Goal: Information Seeking & Learning: Learn about a topic

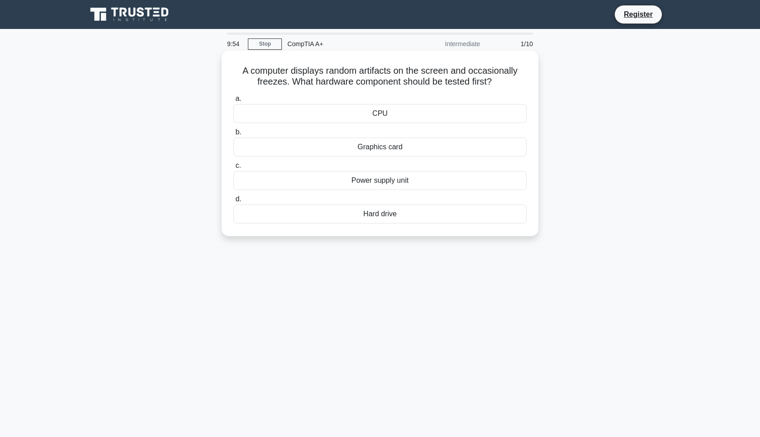
click at [416, 152] on div "Graphics card" at bounding box center [379, 146] width 293 height 19
click at [233, 135] on input "b. Graphics card" at bounding box center [233, 132] width 0 height 6
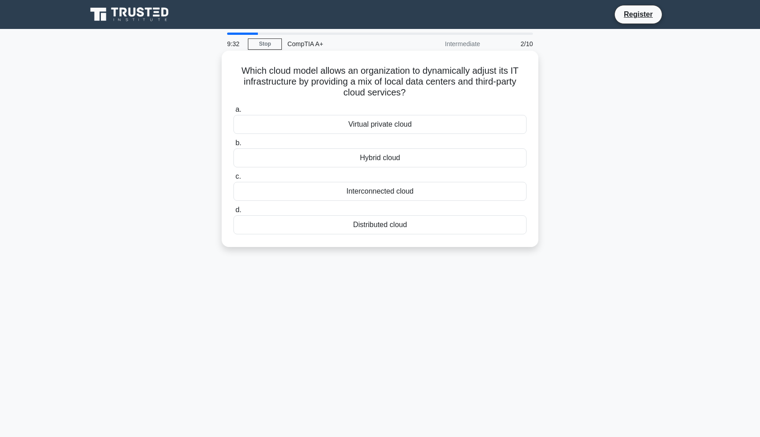
click at [419, 161] on div "Hybrid cloud" at bounding box center [379, 157] width 293 height 19
click at [233, 146] on input "b. Hybrid cloud" at bounding box center [233, 143] width 0 height 6
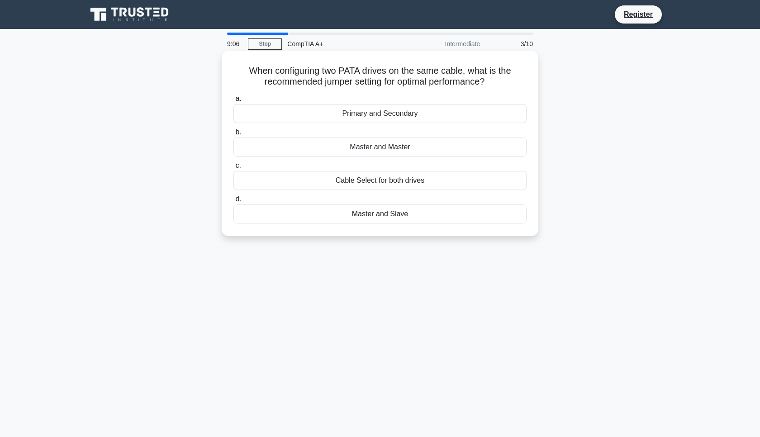
click at [408, 114] on div "Primary and Secondary" at bounding box center [379, 113] width 293 height 19
click at [233, 102] on input "a. Primary and Secondary" at bounding box center [233, 99] width 0 height 6
click at [419, 116] on div "Smart cards" at bounding box center [379, 113] width 293 height 19
click at [233, 102] on input "a. Smart cards" at bounding box center [233, 99] width 0 height 6
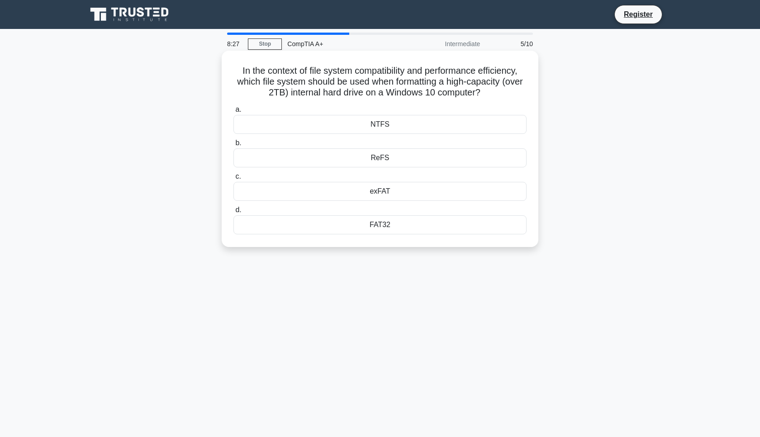
click at [380, 123] on div "NTFS" at bounding box center [379, 124] width 293 height 19
click at [233, 113] on input "a. NTFS" at bounding box center [233, 110] width 0 height 6
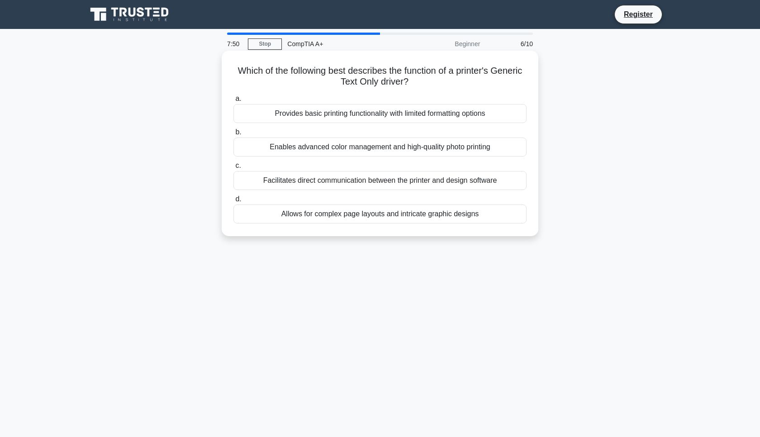
click at [394, 117] on div "Provides basic printing functionality with limited formatting options" at bounding box center [379, 113] width 293 height 19
click at [233, 102] on input "a. Provides basic printing functionality with limited formatting options" at bounding box center [233, 99] width 0 height 6
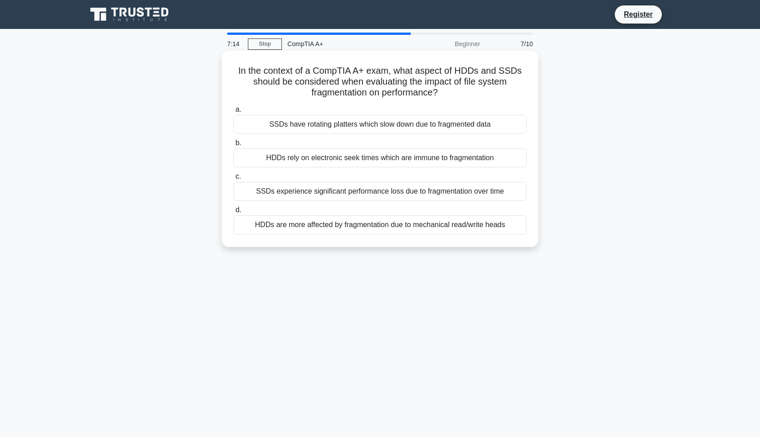
click at [413, 224] on div "HDDs are more affected by fragmentation due to mechanical read/write heads" at bounding box center [379, 224] width 293 height 19
click at [233, 213] on input "d. HDDs are more affected by fragmentation due to mechanical read/write heads" at bounding box center [233, 210] width 0 height 6
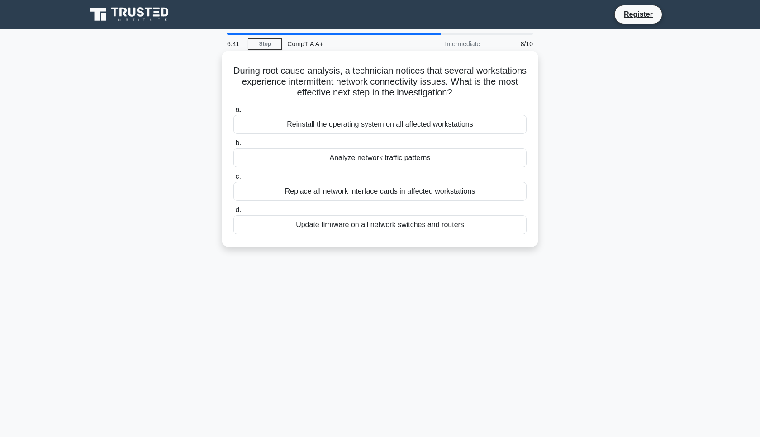
click at [402, 161] on div "Analyze network traffic patterns" at bounding box center [379, 157] width 293 height 19
click at [233, 146] on input "b. Analyze network traffic patterns" at bounding box center [233, 143] width 0 height 6
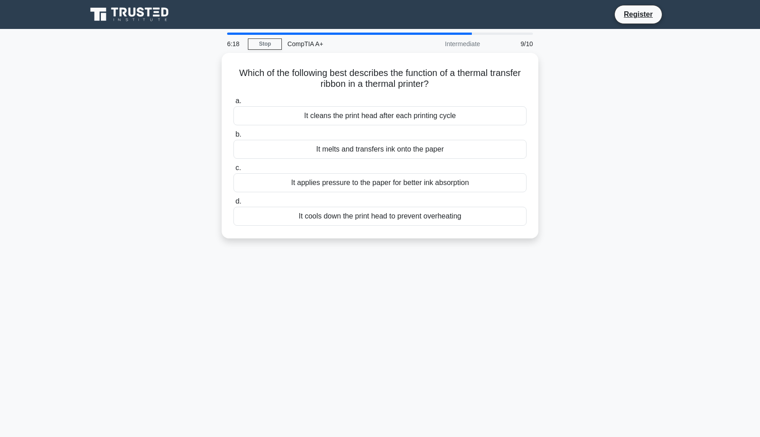
click at [597, 155] on div "Which of the following best describes the function of a thermal transfer ribbon…" at bounding box center [379, 151] width 597 height 196
drag, startPoint x: 567, startPoint y: 251, endPoint x: 500, endPoint y: 261, distance: 68.2
click at [507, 264] on div "6:09 Stop CompTIA A+ Intermediate 9/10 Which of the following best describes th…" at bounding box center [379, 259] width 597 height 452
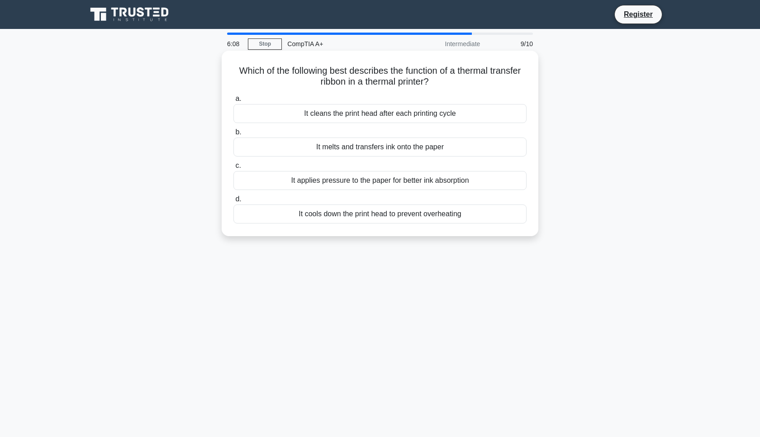
click at [452, 216] on div "It cools down the print head to prevent overheating" at bounding box center [379, 213] width 293 height 19
click at [233, 202] on input "d. It cools down the print head to prevent overheating" at bounding box center [233, 199] width 0 height 6
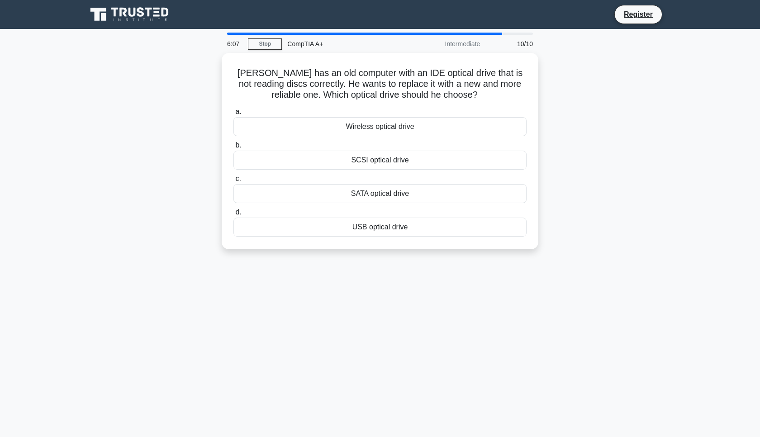
click at [506, 310] on div "6:07 Stop CompTIA A+ Intermediate 10/10 Sam has an old computer with an IDE opt…" at bounding box center [379, 259] width 597 height 452
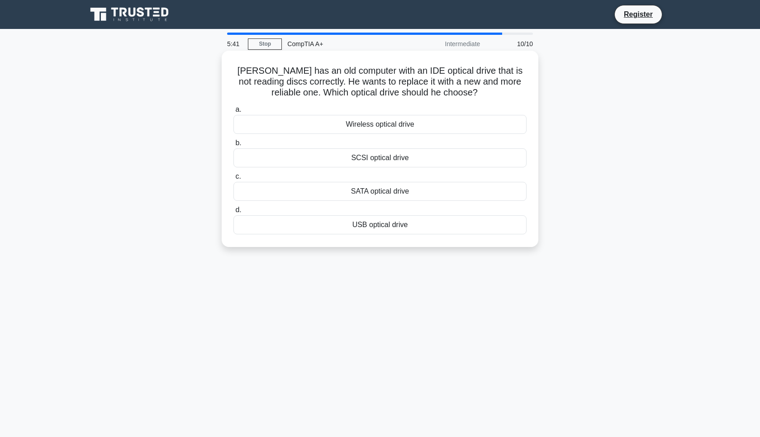
click at [471, 194] on div "SATA optical drive" at bounding box center [379, 191] width 293 height 19
click at [233, 180] on input "c. SATA optical drive" at bounding box center [233, 177] width 0 height 6
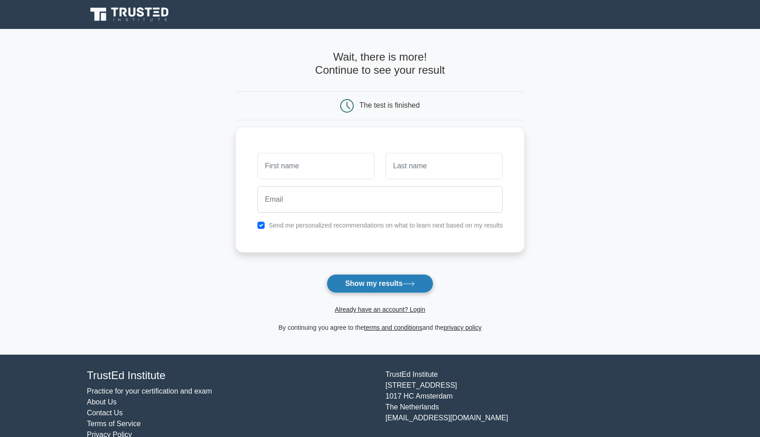
click at [410, 282] on icon at bounding box center [409, 283] width 12 height 5
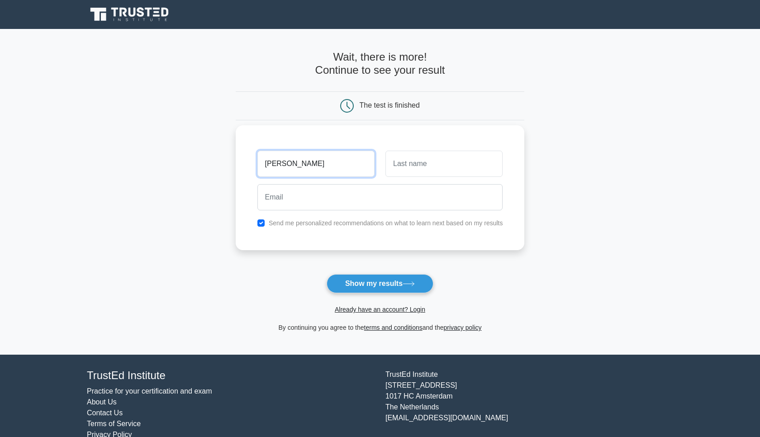
type input "julian"
click at [425, 159] on input "text" at bounding box center [443, 164] width 117 height 26
type input "bezzuna"
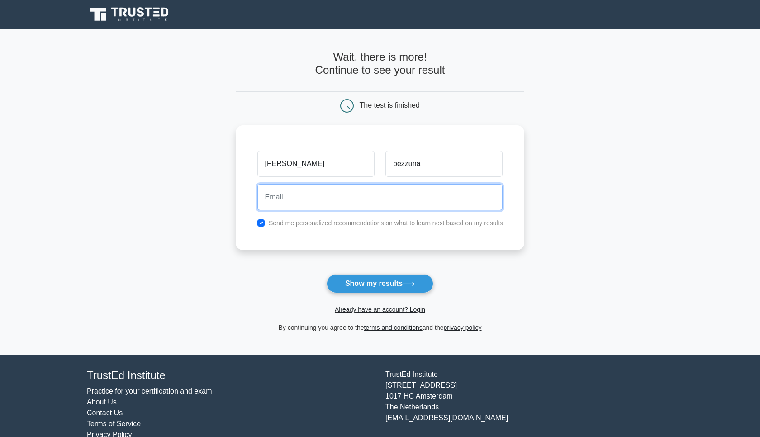
click at [390, 193] on input "email" at bounding box center [380, 197] width 246 height 26
type input "dsjfnkjnf@gmail.com"
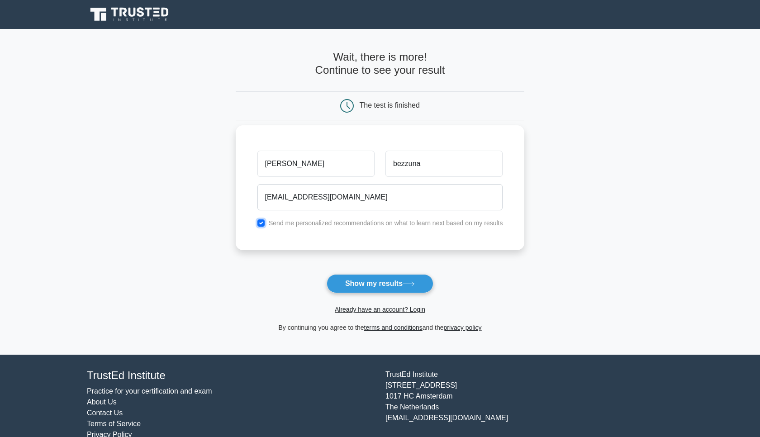
click at [260, 222] on input "checkbox" at bounding box center [260, 222] width 7 height 7
checkbox input "false"
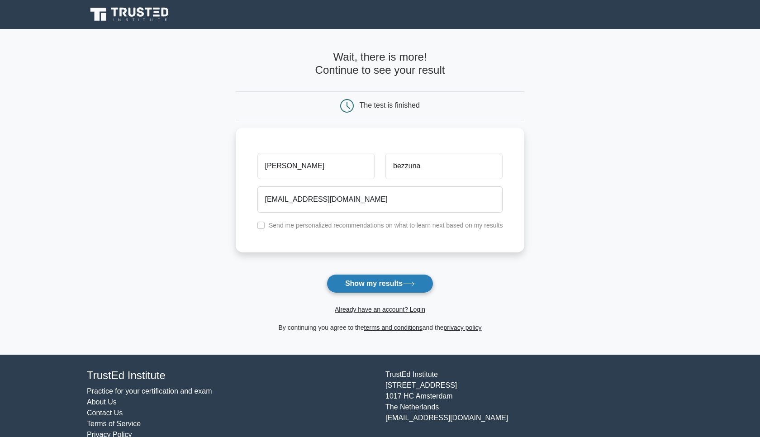
click at [350, 275] on button "Show my results" at bounding box center [380, 283] width 107 height 19
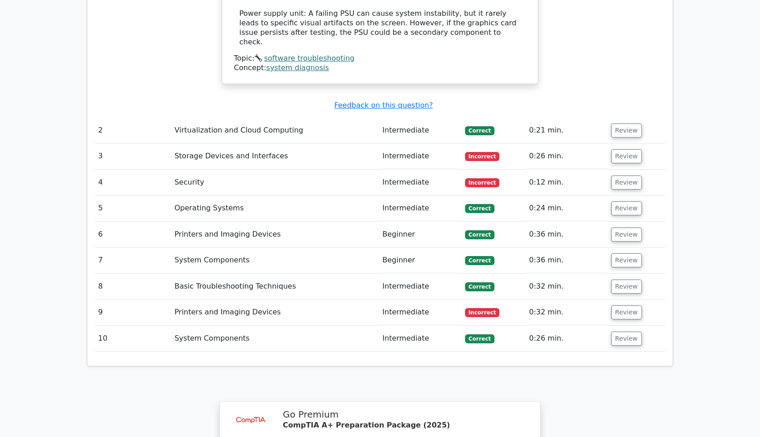
scroll to position [1211, 0]
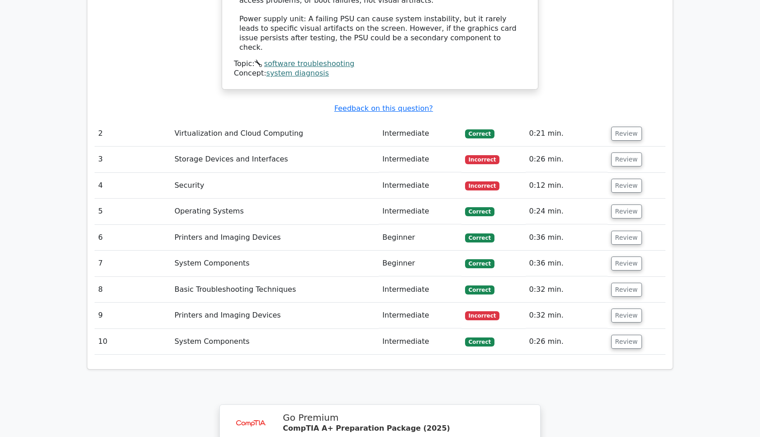
click at [478, 155] on span "Incorrect" at bounding box center [482, 159] width 35 height 9
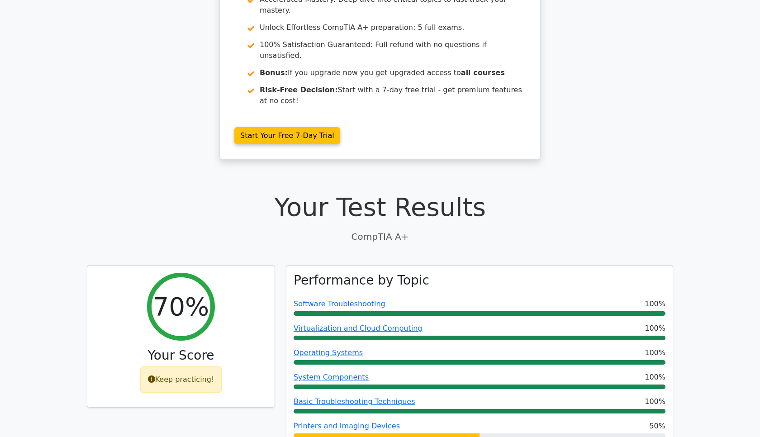
scroll to position [0, 0]
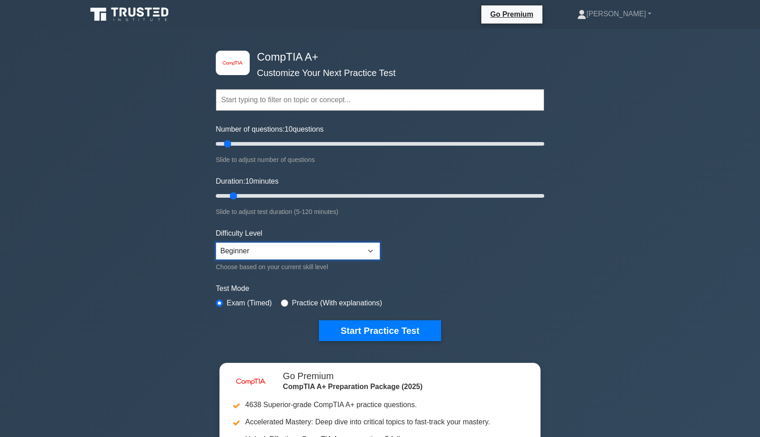
select select "expert"
click option "Expert" at bounding box center [0, 0] width 0 height 0
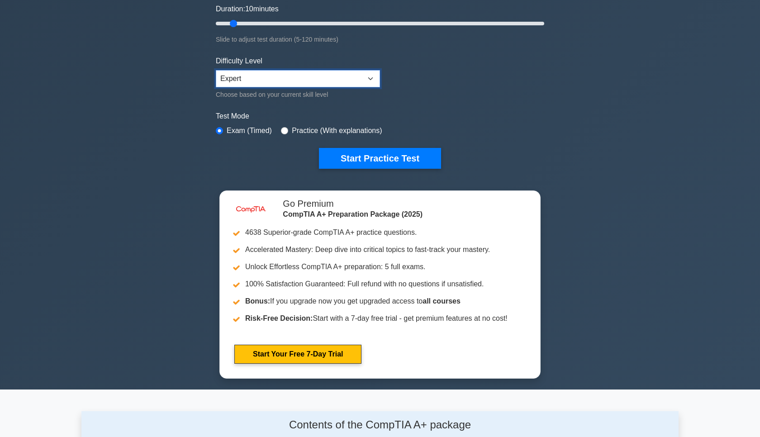
scroll to position [194, 0]
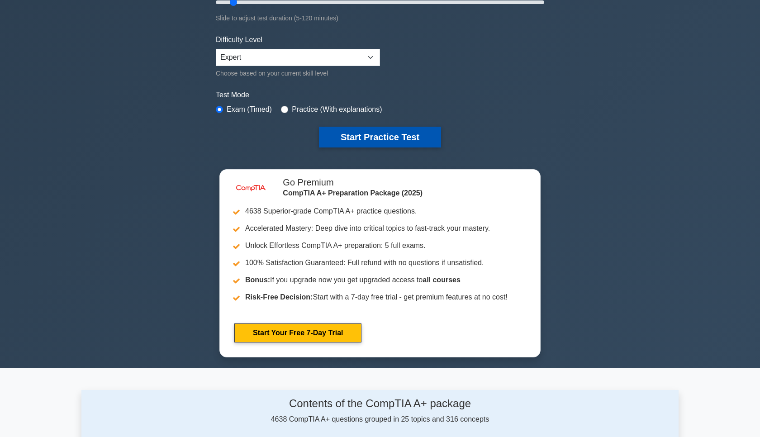
click at [409, 144] on button "Start Practice Test" at bounding box center [380, 137] width 122 height 21
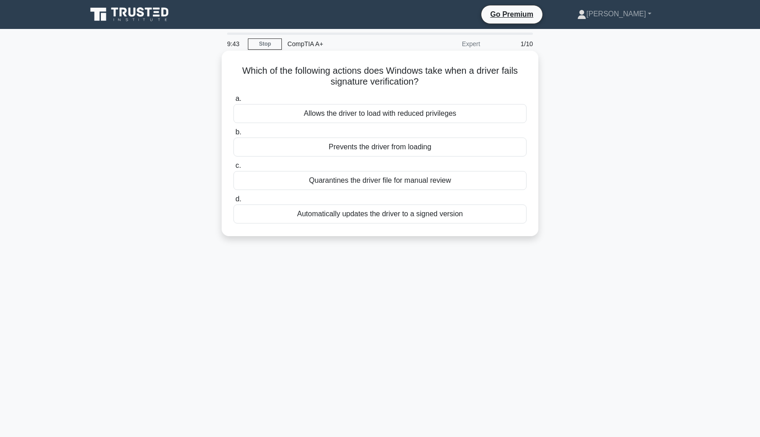
click at [355, 184] on div "Quarantines the driver file for manual review" at bounding box center [379, 180] width 293 height 19
click at [233, 169] on input "c. Quarantines the driver file for manual review" at bounding box center [233, 166] width 0 height 6
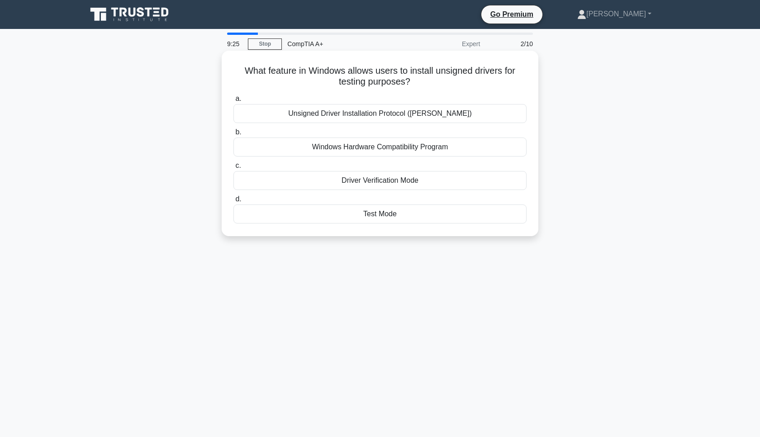
click at [414, 115] on div "Unsigned Driver Installation Protocol ([PERSON_NAME])" at bounding box center [379, 113] width 293 height 19
click at [233, 102] on input "a. Unsigned Driver Installation Protocol ([PERSON_NAME])" at bounding box center [233, 99] width 0 height 6
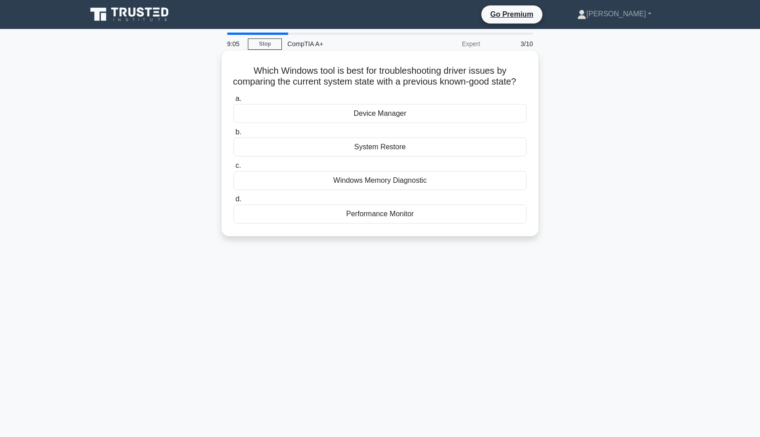
click at [486, 223] on div "Performance Monitor" at bounding box center [379, 213] width 293 height 19
click at [233, 202] on input "d. Performance Monitor" at bounding box center [233, 199] width 0 height 6
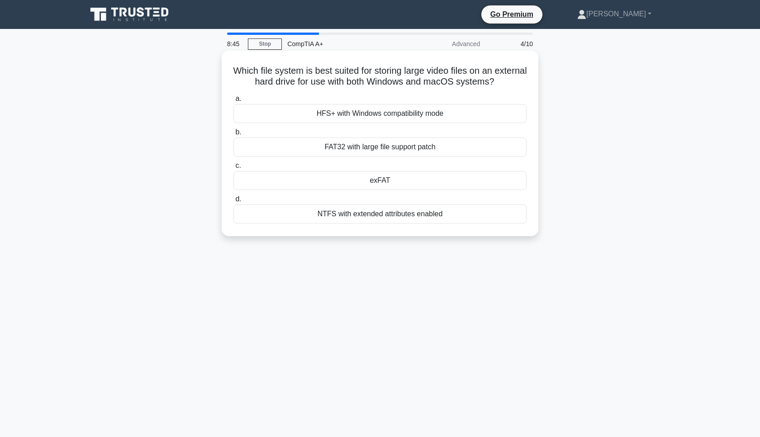
click at [501, 152] on div "FAT32 with large file support patch" at bounding box center [379, 146] width 293 height 19
click at [233, 135] on input "b. FAT32 with large file support patch" at bounding box center [233, 132] width 0 height 6
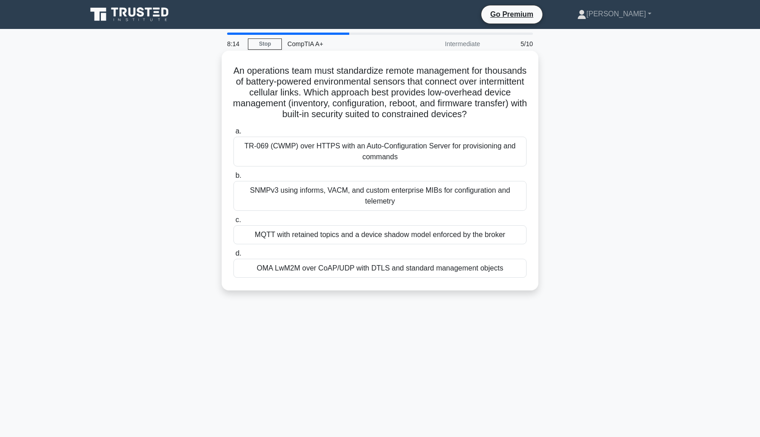
click at [505, 196] on div "SNMPv3 using informs, VACM, and custom enterprise MIBs for configuration and te…" at bounding box center [379, 196] width 293 height 30
click at [233, 179] on input "b. SNMPv3 using informs, VACM, and custom enterprise MIBs for configuration and…" at bounding box center [233, 176] width 0 height 6
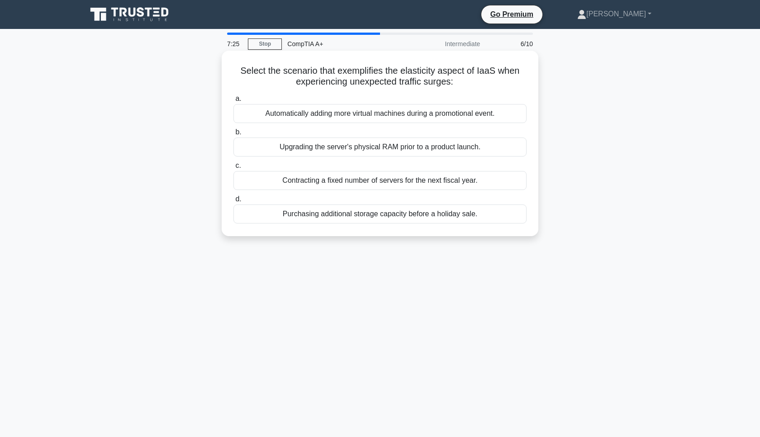
click at [495, 148] on div "Upgrading the server's physical RAM prior to a product launch." at bounding box center [379, 146] width 293 height 19
click at [233, 135] on input "b. Upgrading the server's physical RAM prior to a product launch." at bounding box center [233, 132] width 0 height 6
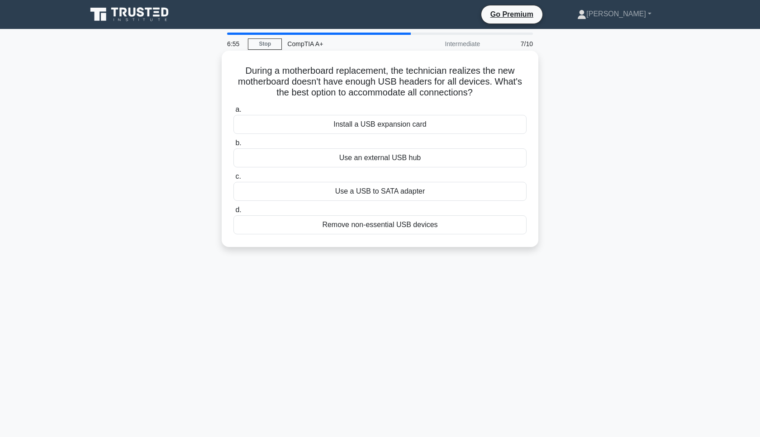
click at [508, 123] on div "Install a USB expansion card" at bounding box center [379, 124] width 293 height 19
click at [233, 113] on input "a. Install a USB expansion card" at bounding box center [233, 110] width 0 height 6
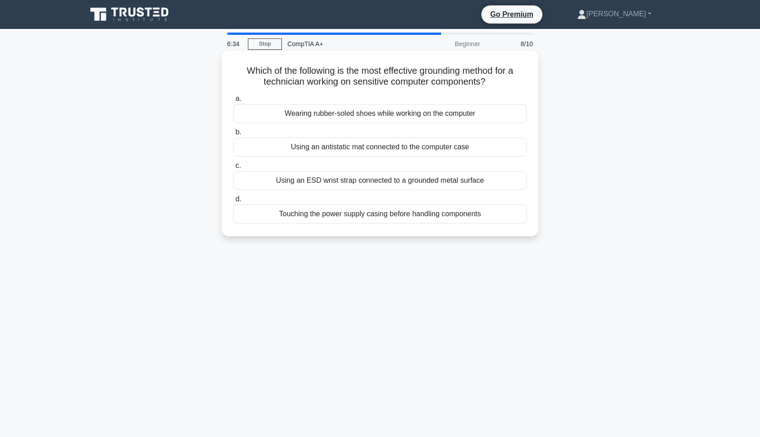
click at [510, 183] on div "Using an ESD wrist strap connected to a grounded metal surface" at bounding box center [379, 180] width 293 height 19
click at [233, 169] on input "c. Using an ESD wrist strap connected to a grounded metal surface" at bounding box center [233, 166] width 0 height 6
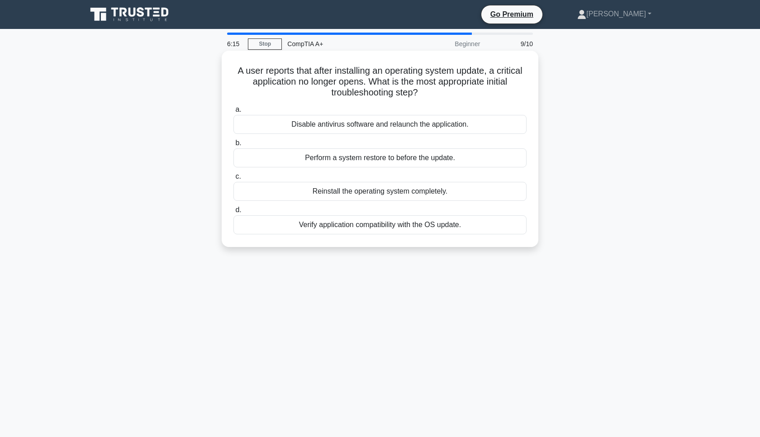
click at [514, 218] on div "Verify application compatibility with the OS update." at bounding box center [379, 224] width 293 height 19
click at [233, 213] on input "d. Verify application compatibility with the OS update." at bounding box center [233, 210] width 0 height 6
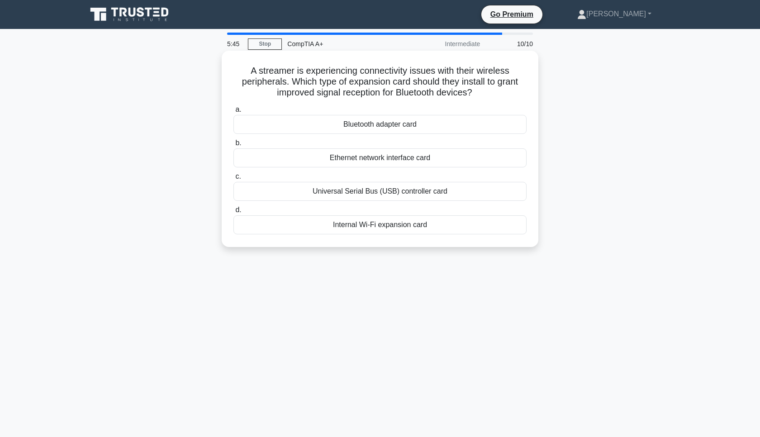
click at [515, 228] on div "Internal Wi-Fi expansion card" at bounding box center [379, 224] width 293 height 19
click at [233, 213] on input "d. Internal Wi-Fi expansion card" at bounding box center [233, 210] width 0 height 6
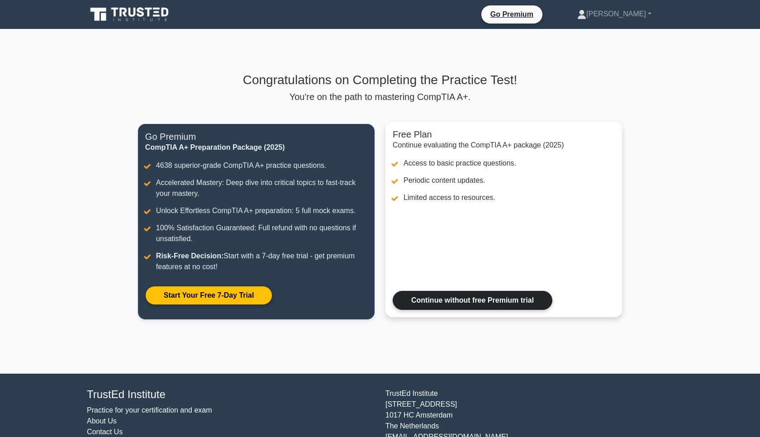
scroll to position [37, 0]
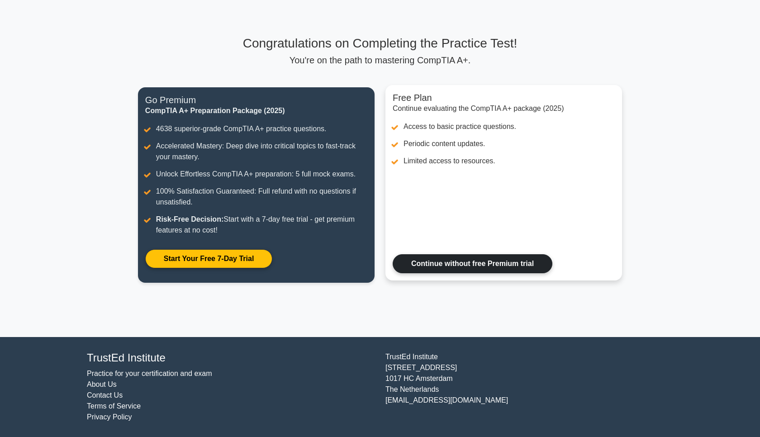
click at [528, 265] on link "Continue without free Premium trial" at bounding box center [473, 263] width 160 height 19
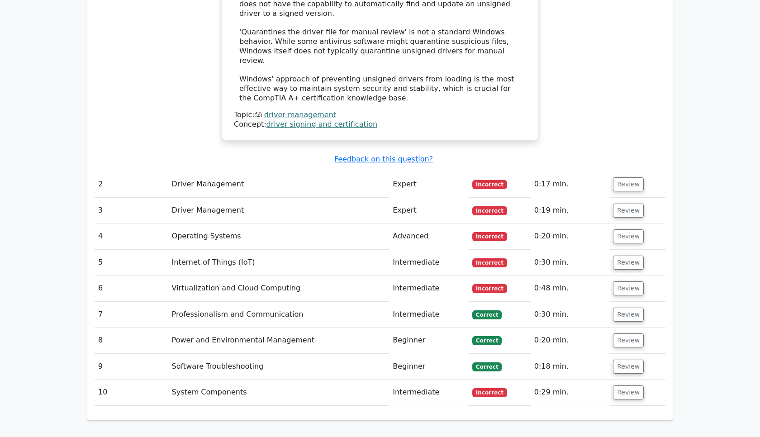
scroll to position [1134, 0]
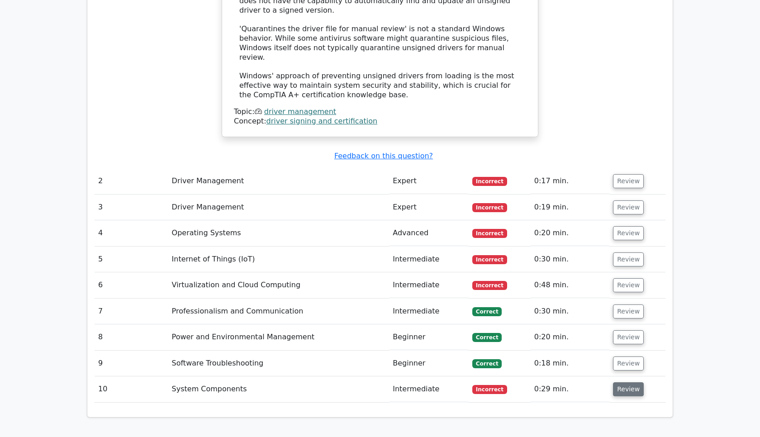
click at [621, 382] on button "Review" at bounding box center [628, 389] width 31 height 14
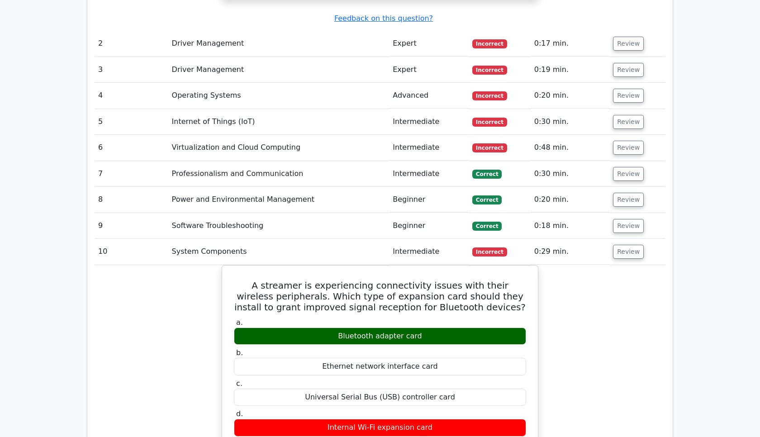
scroll to position [1274, 0]
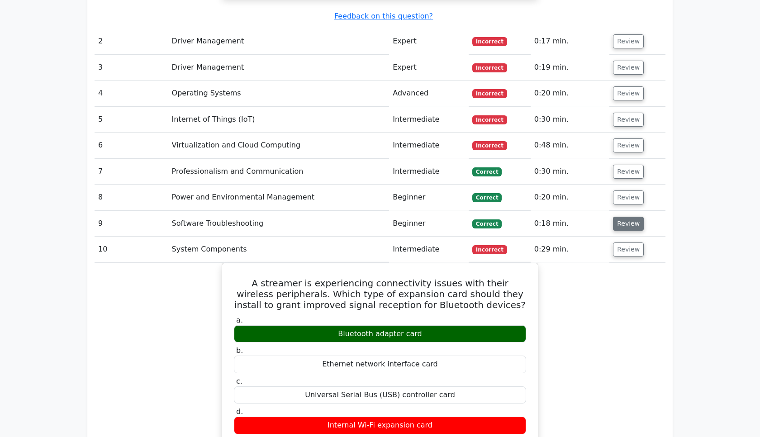
click at [622, 217] on button "Review" at bounding box center [628, 224] width 31 height 14
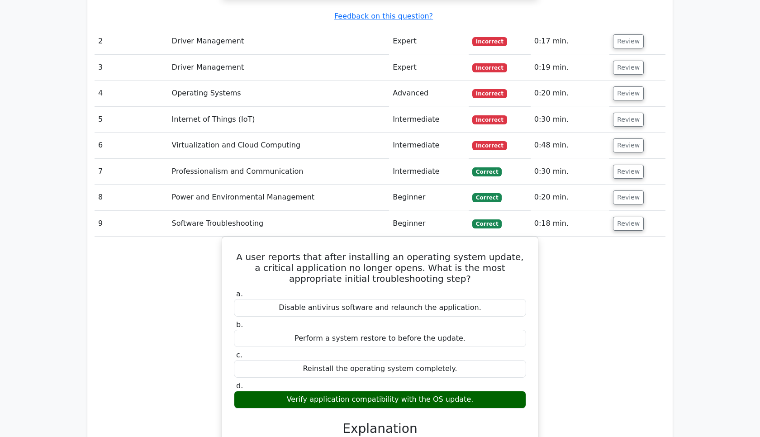
click at [615, 237] on div "A user reports that after installing an operating system update, a critical app…" at bounding box center [380, 415] width 571 height 356
click at [632, 165] on button "Review" at bounding box center [628, 172] width 31 height 14
